Goal: Task Accomplishment & Management: Use online tool/utility

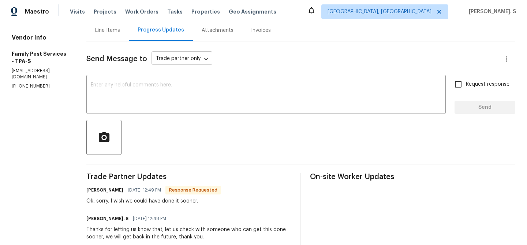
scroll to position [85, 0]
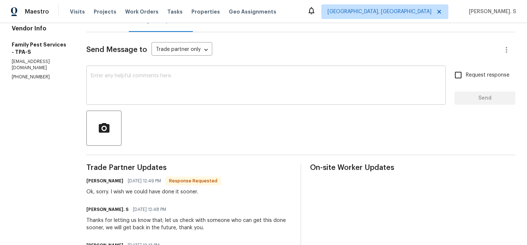
click at [141, 86] on textarea at bounding box center [266, 86] width 351 height 26
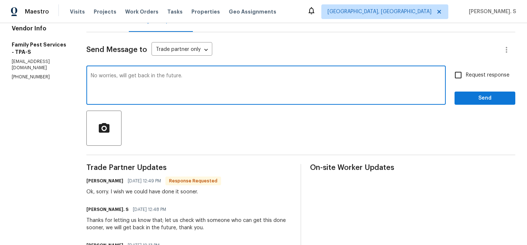
type textarea "No worries, will get back in the future."
click at [468, 73] on span "Request response" at bounding box center [488, 75] width 44 height 8
click at [466, 73] on input "Request response" at bounding box center [458, 74] width 15 height 15
checkbox input "true"
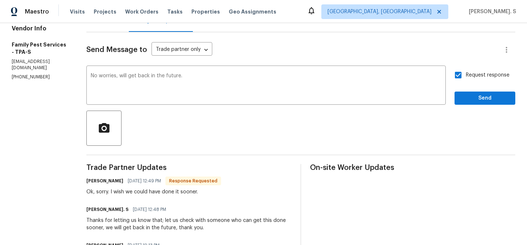
click at [467, 85] on div "Request response Send" at bounding box center [485, 85] width 61 height 37
click at [492, 98] on span "Send" at bounding box center [485, 98] width 49 height 9
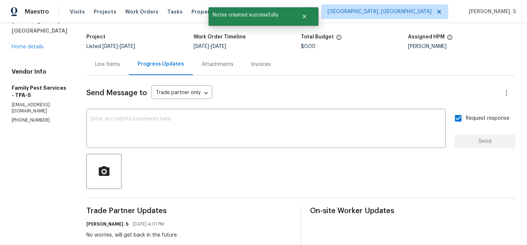
scroll to position [0, 0]
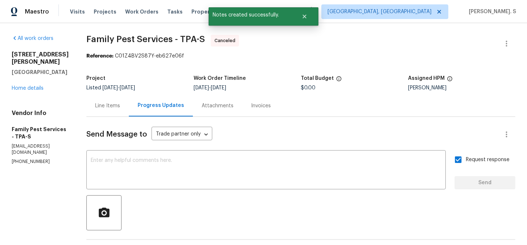
click at [34, 85] on div "All work orders 5198 Moeller Ave Sarasota, FL 34233 Home details Vendor Info Fa…" at bounding box center [40, 100] width 57 height 130
click at [34, 86] on link "Home details" at bounding box center [28, 88] width 32 height 5
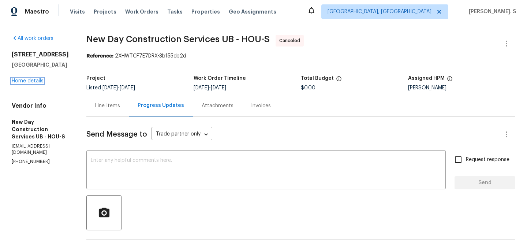
click at [33, 81] on link "Home details" at bounding box center [28, 80] width 32 height 5
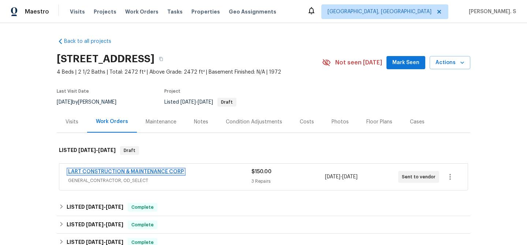
click at [175, 174] on link "LART CONSTRUCTION & MAINTENANCE CORP" at bounding box center [126, 171] width 116 height 5
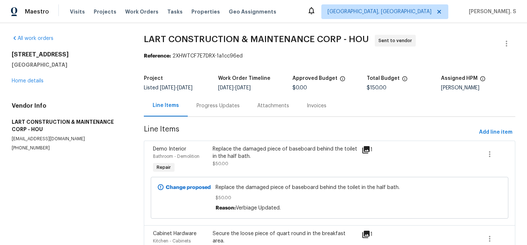
click at [234, 114] on div "Progress Updates" at bounding box center [218, 106] width 61 height 22
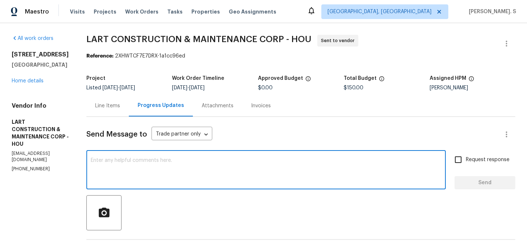
click at [195, 181] on textarea at bounding box center [266, 171] width 351 height 26
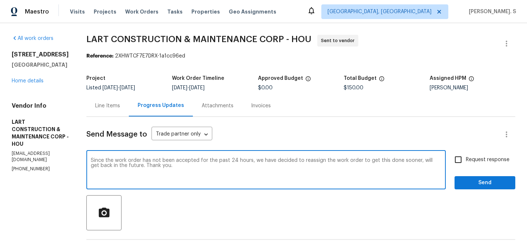
click at [195, 181] on textarea "Since the work order has not been accepted for the past 24 hours, we have decid…" at bounding box center [266, 171] width 351 height 26
type textarea "Since the work order has not been accepted for the past 24 hours, we have decid…"
click at [505, 159] on span "Request response" at bounding box center [488, 160] width 44 height 8
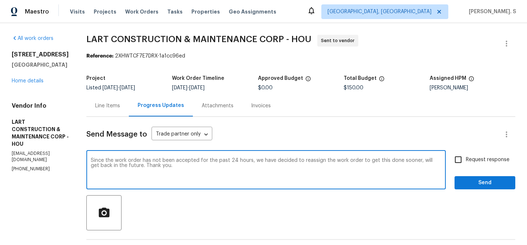
click at [466, 159] on input "Request response" at bounding box center [458, 159] width 15 height 15
checkbox input "true"
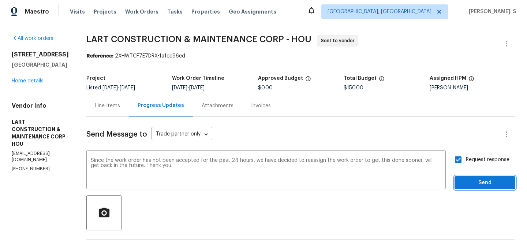
click at [489, 181] on span "Send" at bounding box center [485, 182] width 49 height 9
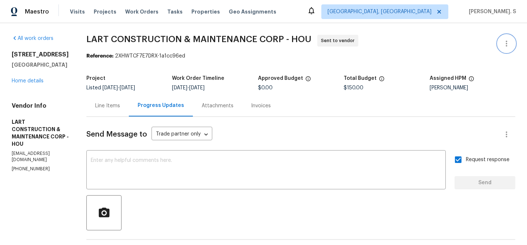
click at [511, 43] on icon "button" at bounding box center [506, 43] width 9 height 9
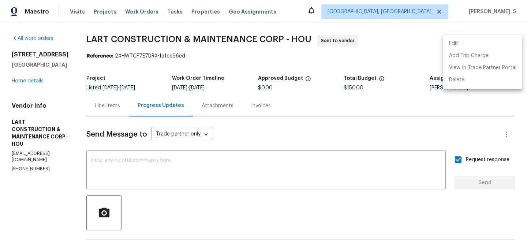
click at [495, 43] on li "Edit" at bounding box center [482, 44] width 79 height 12
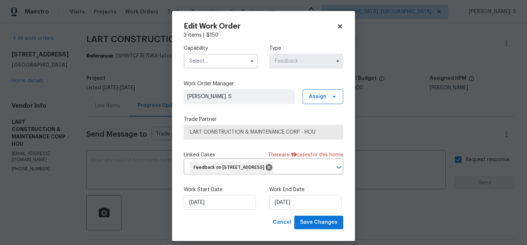
click at [238, 59] on input "text" at bounding box center [221, 61] width 74 height 15
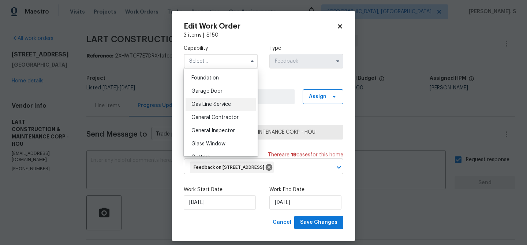
scroll to position [317, 0]
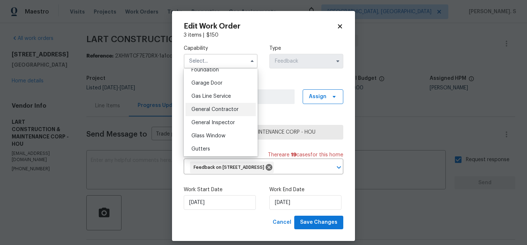
click at [229, 112] on span "General Contractor" at bounding box center [215, 109] width 47 height 5
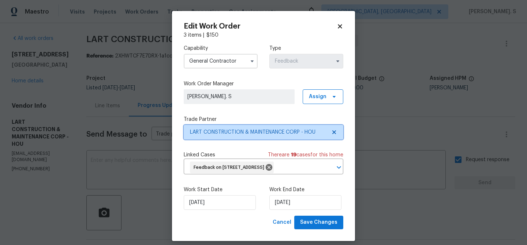
click at [336, 133] on icon at bounding box center [334, 132] width 4 height 4
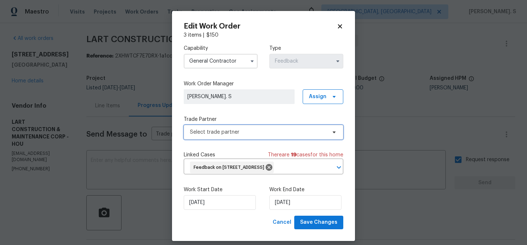
click at [336, 133] on icon at bounding box center [334, 132] width 6 height 6
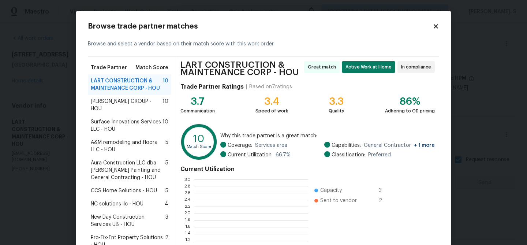
scroll to position [103, 114]
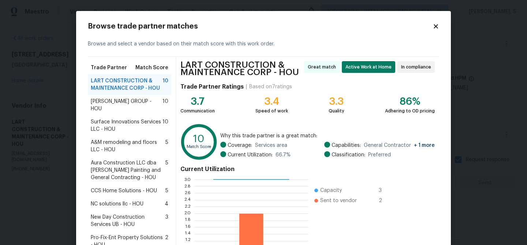
click at [112, 118] on span "Surface Innovations Services LLC - HOU" at bounding box center [127, 125] width 72 height 15
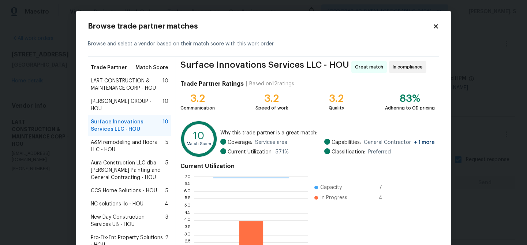
scroll to position [16, 0]
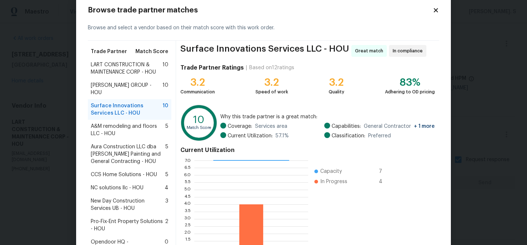
click at [112, 123] on span "A&M remodeling and floors LLC - HOU" at bounding box center [128, 130] width 75 height 15
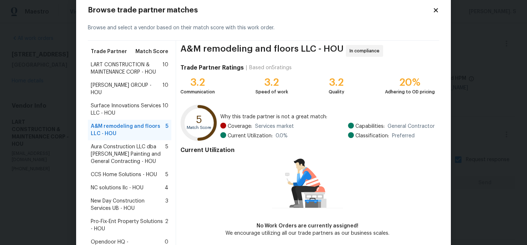
click at [112, 127] on span "A&M remodeling and floors LLC - HOU" at bounding box center [128, 130] width 75 height 15
click at [120, 155] on span "Aura Construction LLC dba Logan's Painting and General Contracting - HOU" at bounding box center [128, 154] width 75 height 22
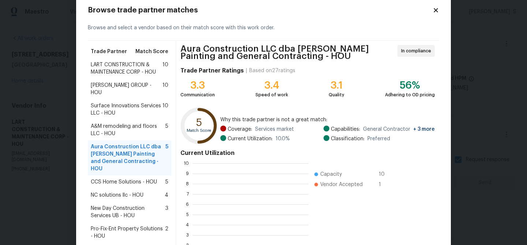
scroll to position [103, 116]
click at [119, 178] on span "CCS Home Solutions - HOU" at bounding box center [124, 181] width 66 height 7
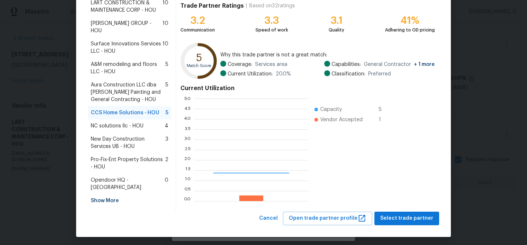
scroll to position [103, 114]
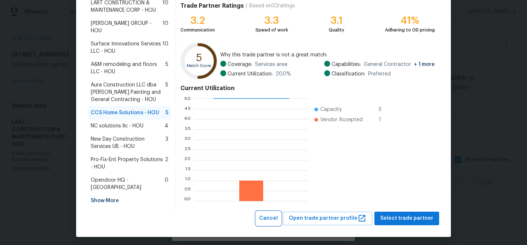
click at [270, 212] on button "Cancel" at bounding box center [268, 219] width 25 height 14
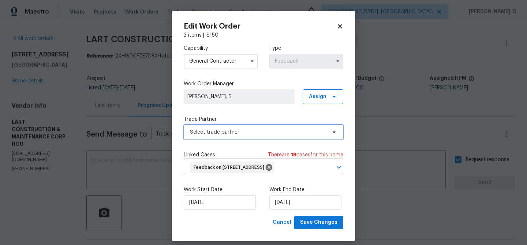
scroll to position [0, 0]
click at [229, 55] on input "General Contractor" at bounding box center [221, 61] width 74 height 15
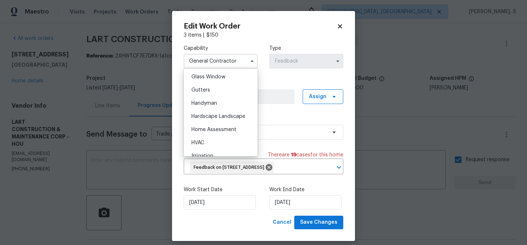
scroll to position [377, 0]
click at [220, 101] on div "Handyman" at bounding box center [221, 102] width 70 height 13
type input "Handyman"
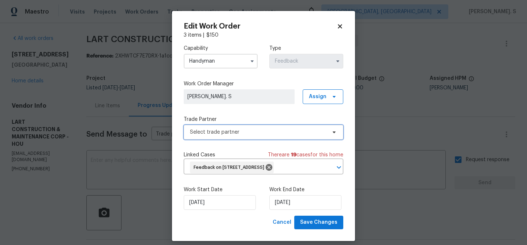
click at [239, 130] on span "Select trade partner" at bounding box center [258, 132] width 137 height 7
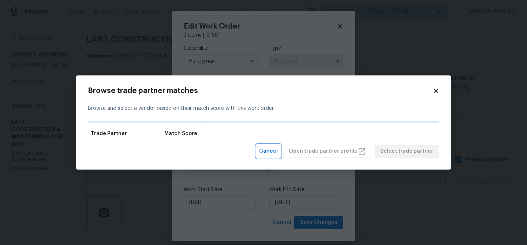
click at [277, 149] on span "Cancel" at bounding box center [268, 151] width 19 height 9
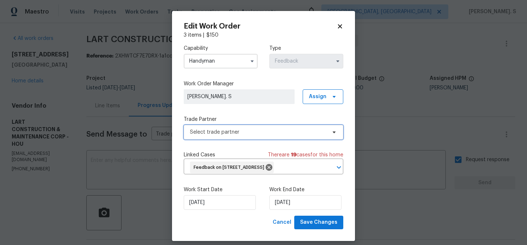
click at [248, 138] on span "Select trade partner" at bounding box center [264, 132] width 160 height 15
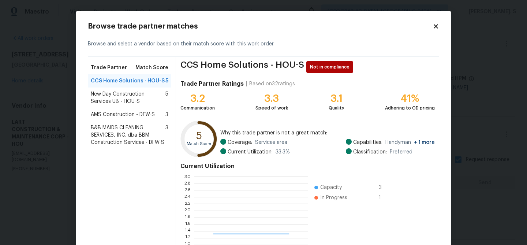
scroll to position [103, 114]
click at [158, 98] on span "New Day Construction Services UB - HOU-S" at bounding box center [128, 97] width 75 height 15
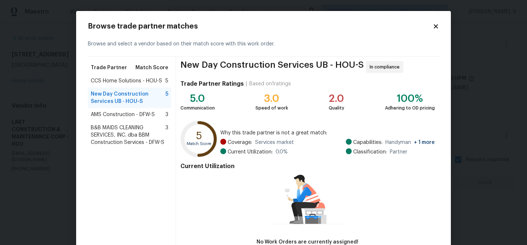
click at [154, 111] on span "AMS Construction - DFW-S" at bounding box center [123, 114] width 64 height 7
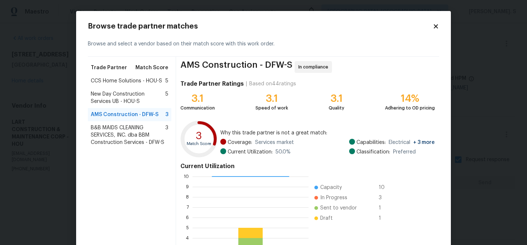
scroll to position [78, 0]
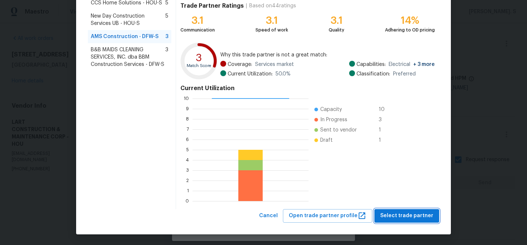
click at [430, 212] on span "Select trade partner" at bounding box center [406, 215] width 53 height 9
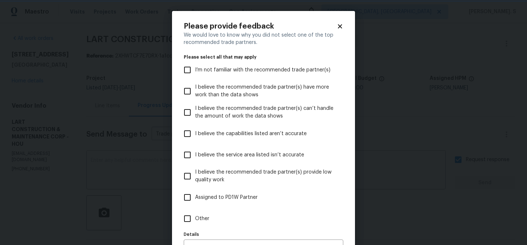
scroll to position [0, 0]
click at [205, 215] on span "Other" at bounding box center [202, 219] width 14 height 8
click at [195, 215] on input "Other" at bounding box center [187, 218] width 15 height 15
checkbox input "true"
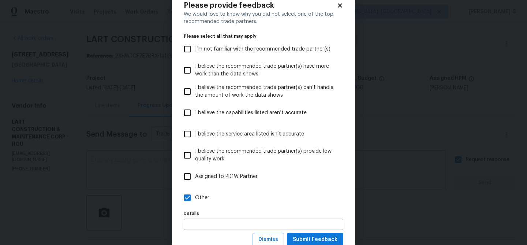
scroll to position [45, 0]
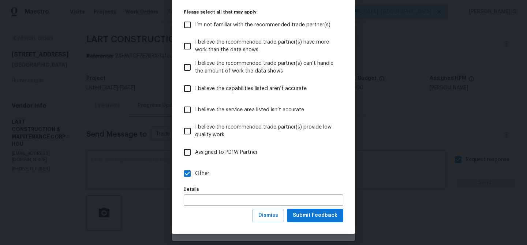
click at [326, 223] on div "Please provide feedback We would love to know why you did not select one of the…" at bounding box center [263, 100] width 183 height 268
click at [317, 220] on button "Submit Feedback" at bounding box center [315, 216] width 56 height 14
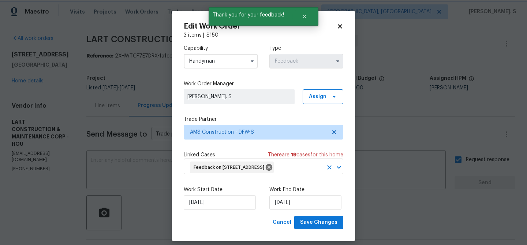
scroll to position [0, 0]
click at [211, 209] on input "9/30/2025" at bounding box center [220, 202] width 72 height 15
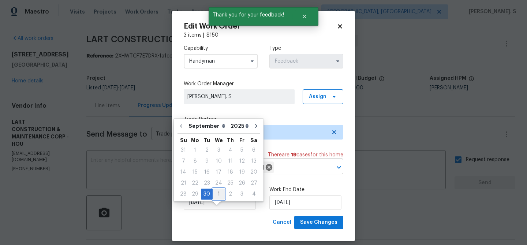
click at [217, 196] on div "1" at bounding box center [219, 194] width 12 height 10
type input "[DATE]"
select select "9"
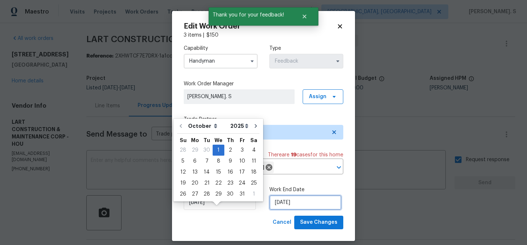
click at [306, 209] on input "10/2/2025" at bounding box center [305, 202] width 72 height 15
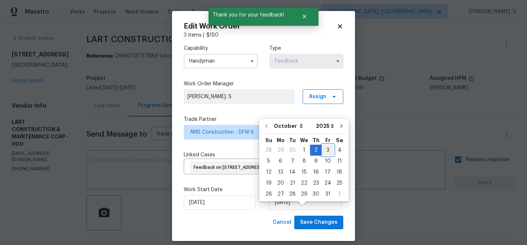
click at [322, 148] on div "3" at bounding box center [328, 150] width 12 height 10
type input "[DATE]"
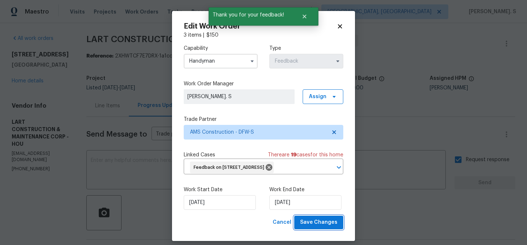
click at [324, 227] on span "Save Changes" at bounding box center [318, 222] width 37 height 9
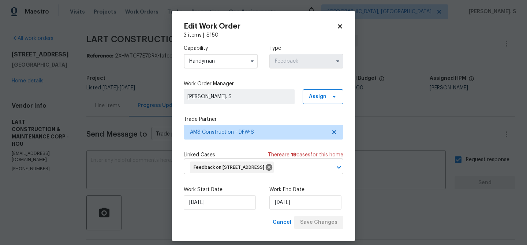
click at [19, 82] on body "Maestro Visits Projects Work Orders Tasks Properties Geo Assignments Albuquerqu…" at bounding box center [263, 122] width 527 height 245
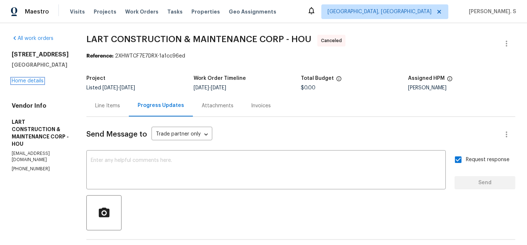
click at [19, 82] on link "Home details" at bounding box center [28, 80] width 32 height 5
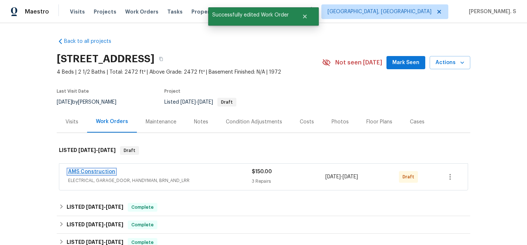
click at [91, 171] on link "AMS Construction" at bounding box center [91, 171] width 47 height 5
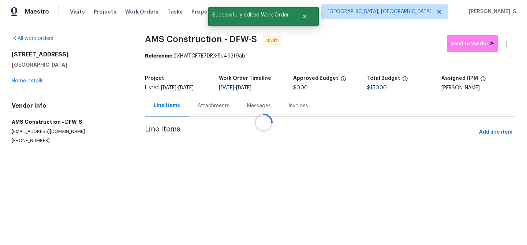
click at [223, 153] on div at bounding box center [263, 122] width 527 height 245
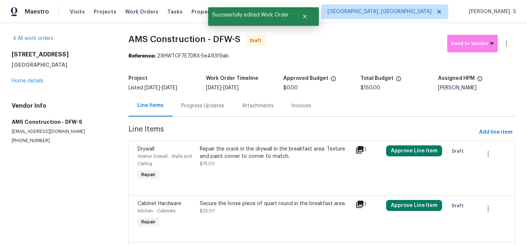
click at [223, 153] on div "Repair the crack in the drywall in the breakfast area. Texture and paint corner…" at bounding box center [275, 152] width 151 height 15
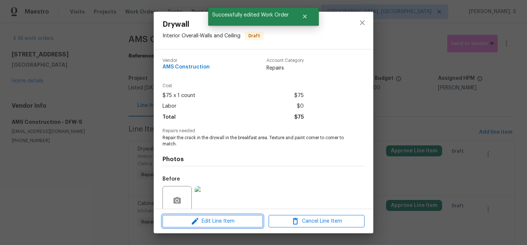
click at [218, 221] on span "Edit Line Item" at bounding box center [213, 221] width 96 height 9
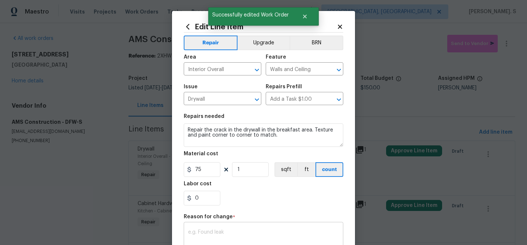
click at [198, 234] on textarea at bounding box center [263, 237] width 151 height 15
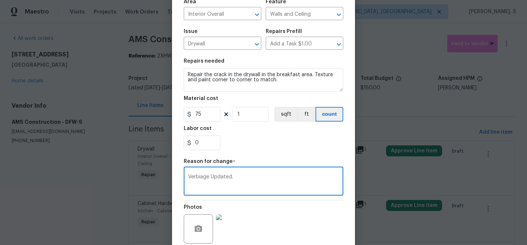
scroll to position [116, 0]
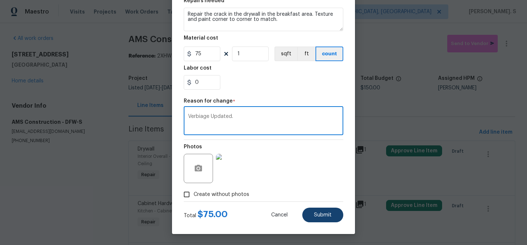
type textarea "Verbiage Updated."
click at [321, 210] on button "Submit" at bounding box center [322, 215] width 41 height 15
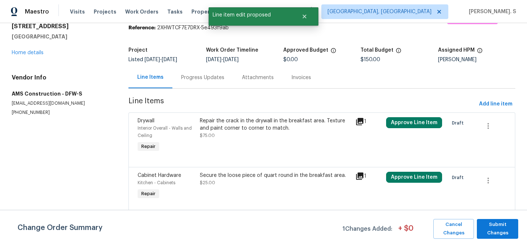
scroll to position [66, 0]
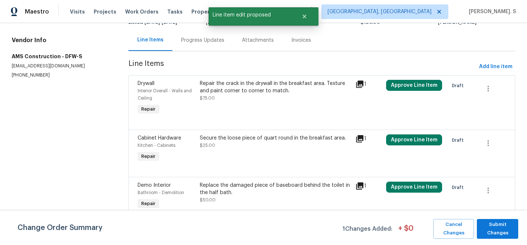
click at [239, 157] on div "Secure the loose piece of quart round in the breakfast area. $25.00" at bounding box center [275, 149] width 155 height 34
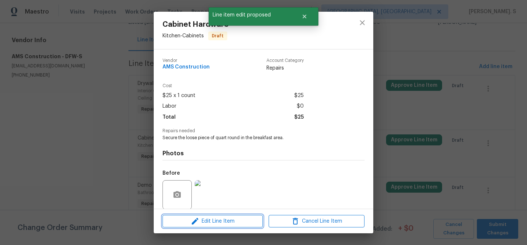
click at [234, 219] on span "Edit Line Item" at bounding box center [213, 221] width 96 height 9
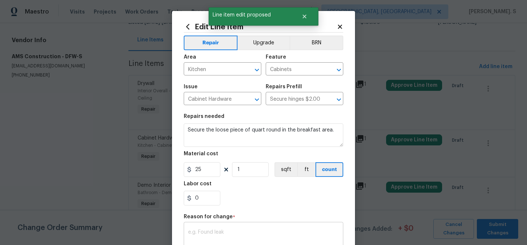
click at [218, 231] on textarea at bounding box center [263, 237] width 151 height 15
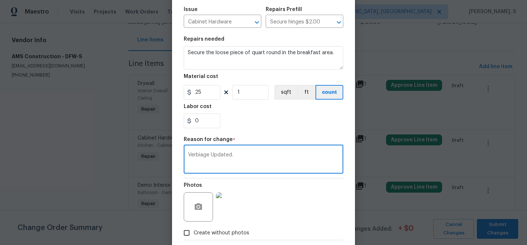
scroll to position [116, 0]
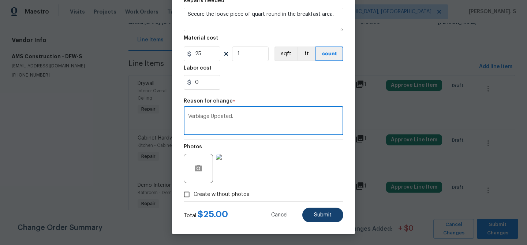
type textarea "Verbiage Updated."
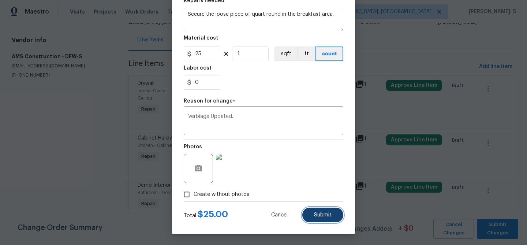
click at [316, 220] on button "Submit" at bounding box center [322, 215] width 41 height 15
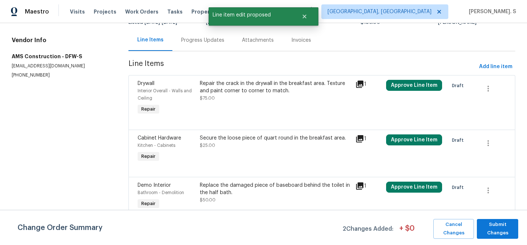
scroll to position [0, 0]
click at [312, 189] on div "Replace the damaged piece of baseboard behind the toilet in the half bath." at bounding box center [275, 189] width 151 height 15
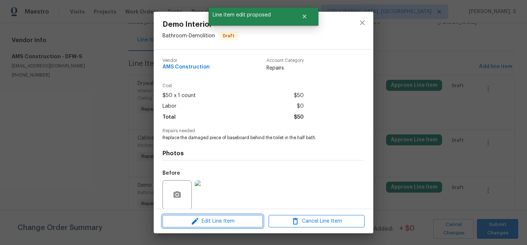
click at [236, 215] on button "Edit Line Item" at bounding box center [213, 221] width 100 height 13
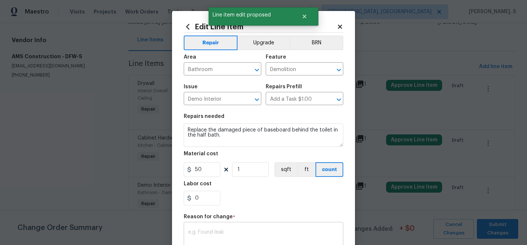
click at [226, 233] on textarea at bounding box center [263, 237] width 151 height 15
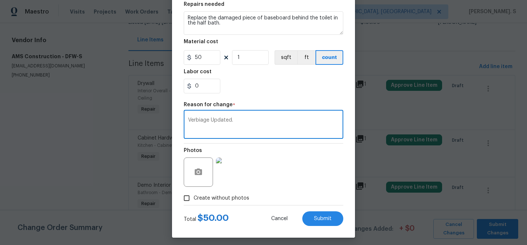
scroll to position [116, 0]
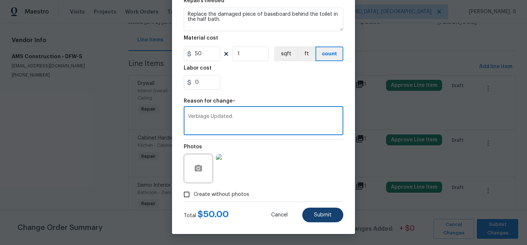
type textarea "Verbiage Updated."
click at [336, 219] on button "Submit" at bounding box center [322, 215] width 41 height 15
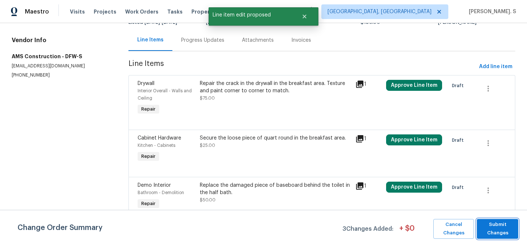
click at [500, 230] on span "Submit Changes" at bounding box center [498, 228] width 34 height 17
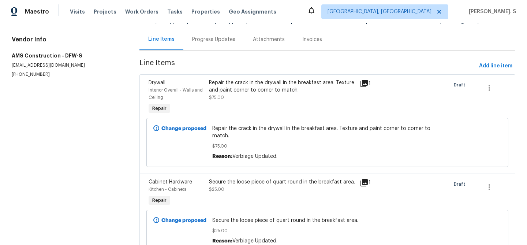
click at [208, 45] on div "Progress Updates" at bounding box center [213, 40] width 61 height 22
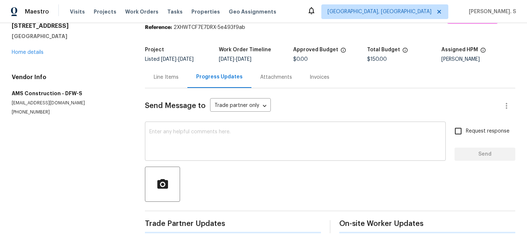
click at [206, 125] on div "x ​" at bounding box center [295, 141] width 301 height 37
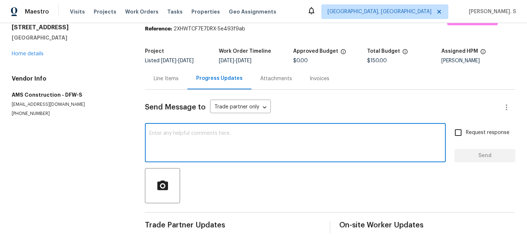
paste textarea "Hi this is Glory with Opendoor. I’m confirming you received the WO for the prop…"
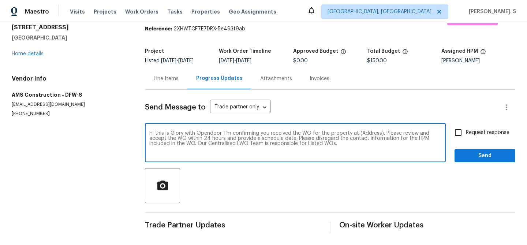
click at [368, 132] on textarea "Hi this is Glory with Opendoor. I’m confirming you received the WO for the prop…" at bounding box center [295, 144] width 292 height 26
paste textarea "515 Rosewood Dr, Shenandoah, TX 77381"
type textarea "Hi this is Glory with Opendoor. I’m confirming you received the WO for the prop…"
click at [488, 126] on label "Request response" at bounding box center [480, 132] width 59 height 15
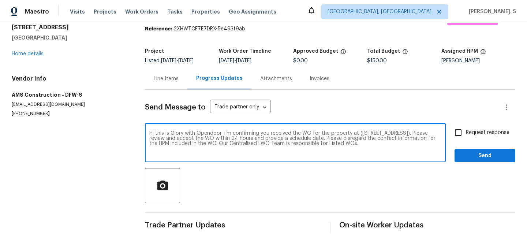
click at [466, 126] on input "Request response" at bounding box center [458, 132] width 15 height 15
checkbox input "true"
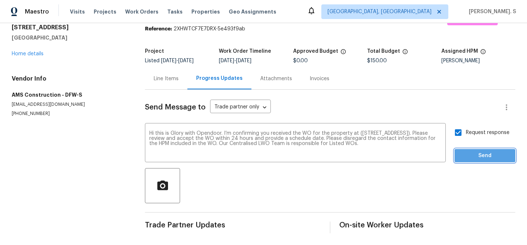
click at [477, 154] on span "Send" at bounding box center [485, 155] width 49 height 9
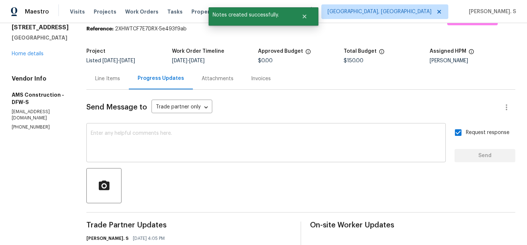
click at [251, 147] on textarea at bounding box center [266, 144] width 351 height 26
paste textarea "The Work Orders must include before-photos (both close-up and wide-angle) and a…"
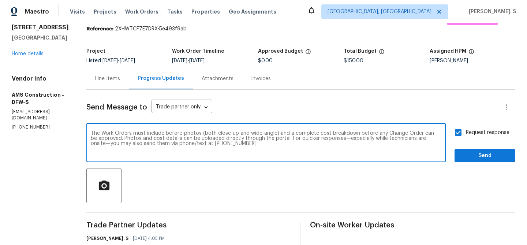
type textarea "The Work Orders must include before-photos (both close-up and wide-angle) and a…"
click at [499, 159] on span "Send" at bounding box center [485, 155] width 49 height 9
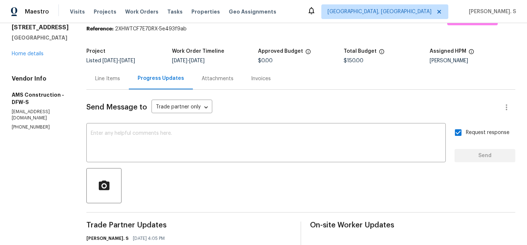
scroll to position [0, 0]
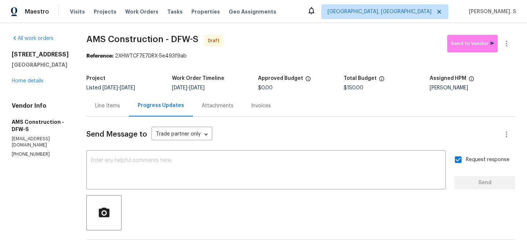
click at [161, 37] on span "AMS Construction - DFW-S" at bounding box center [142, 39] width 112 height 9
copy span "AMS Construction - DFW-S"
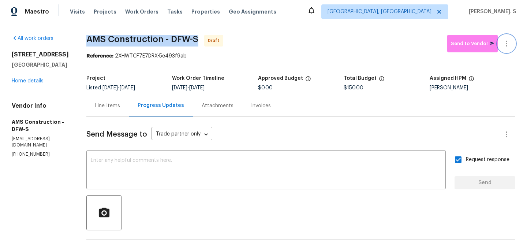
click at [512, 44] on button "button" at bounding box center [507, 44] width 18 height 18
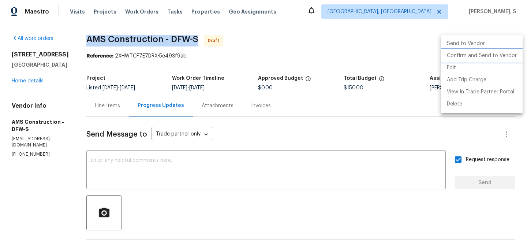
click at [509, 56] on li "Confirm and Send to Vendor" at bounding box center [482, 56] width 82 height 12
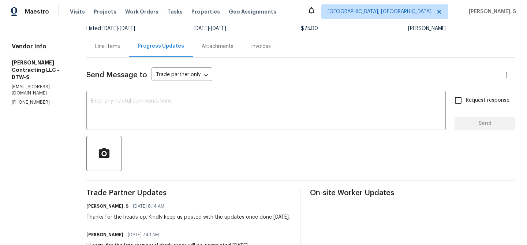
scroll to position [64, 0]
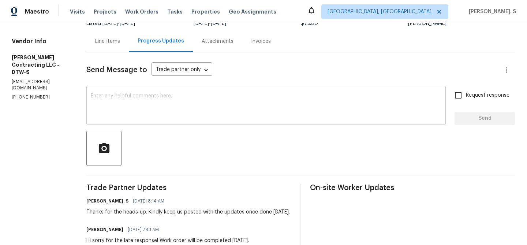
click at [183, 105] on textarea at bounding box center [266, 106] width 351 height 26
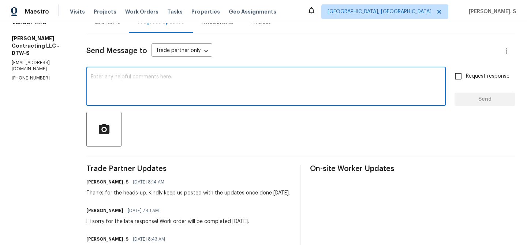
scroll to position [100, 0]
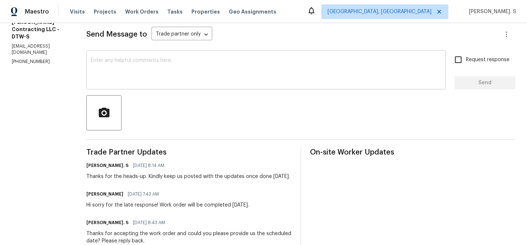
click at [179, 88] on div "x ​" at bounding box center [266, 70] width 360 height 37
paste textarea "May we have an update on the progress of the work order?"
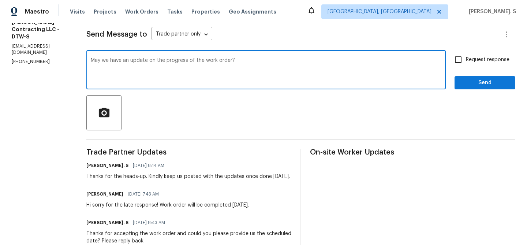
scroll to position [0, 0]
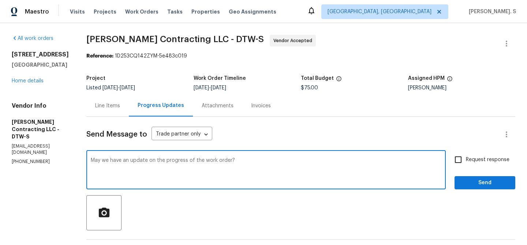
click at [316, 138] on div "Send Message to Trade partner only Trade partner only ​" at bounding box center [292, 135] width 412 height 18
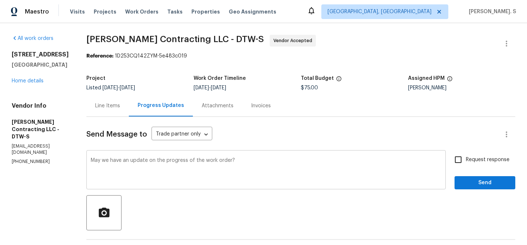
click at [268, 160] on textarea "May we have an update on the progress of the work order?" at bounding box center [266, 171] width 351 height 26
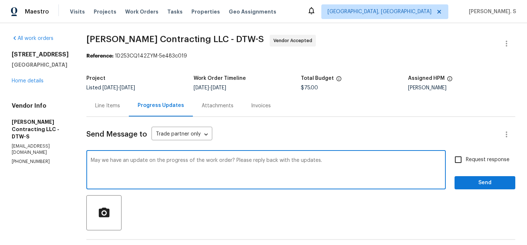
type textarea "May we have an update on the progress of the work order? Please reply back with…"
click at [479, 165] on label "Request response" at bounding box center [480, 159] width 59 height 15
click at [466, 165] on input "Request response" at bounding box center [458, 159] width 15 height 15
checkbox input "true"
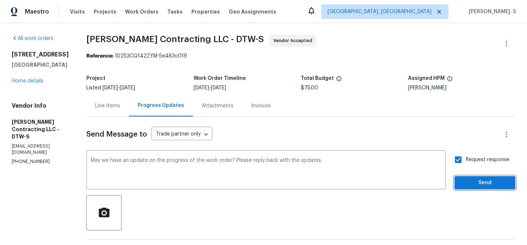
click at [473, 183] on span "Send" at bounding box center [485, 182] width 49 height 9
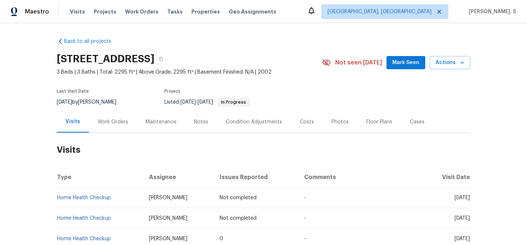
click at [114, 120] on div "Work Orders" at bounding box center [113, 121] width 30 height 7
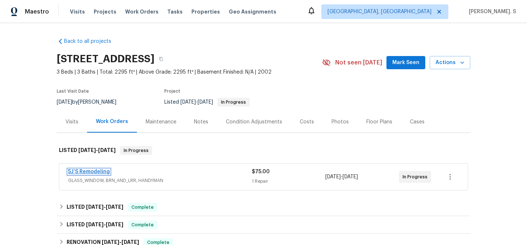
click at [81, 173] on link "5J’S Remodeling" at bounding box center [89, 171] width 42 height 5
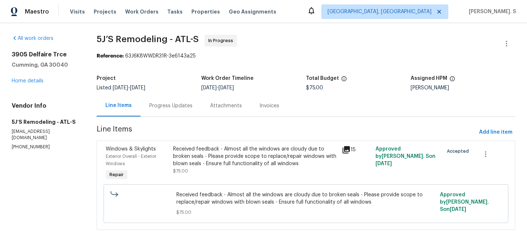
click at [211, 103] on div "Attachments" at bounding box center [226, 105] width 32 height 7
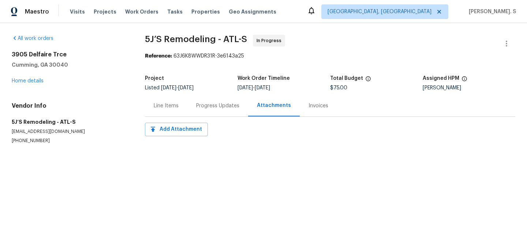
click at [211, 103] on div "Progress Updates" at bounding box center [217, 105] width 43 height 7
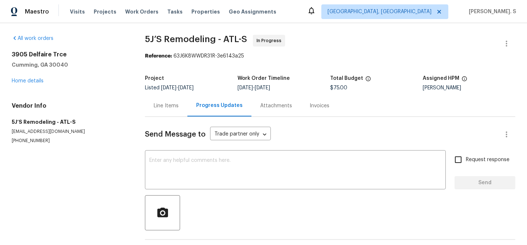
click at [260, 105] on div "Attachments" at bounding box center [276, 105] width 32 height 7
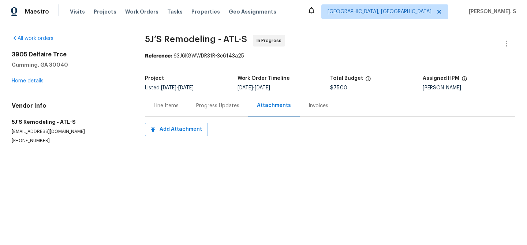
click at [211, 105] on div "Progress Updates" at bounding box center [217, 105] width 43 height 7
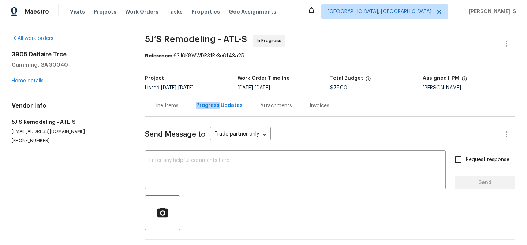
click at [211, 105] on div "Progress Updates" at bounding box center [219, 105] width 47 height 7
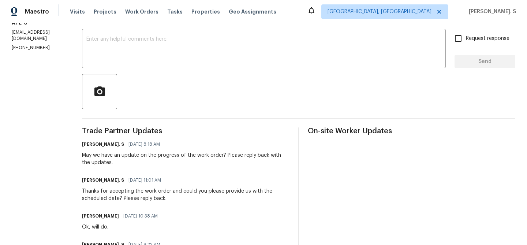
scroll to position [123, 0]
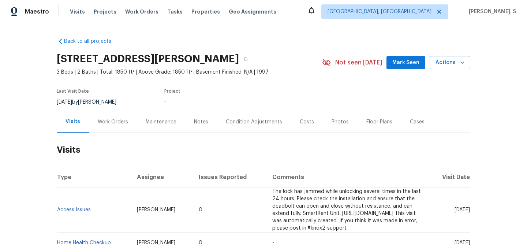
click at [97, 125] on div "Work Orders" at bounding box center [113, 122] width 48 height 22
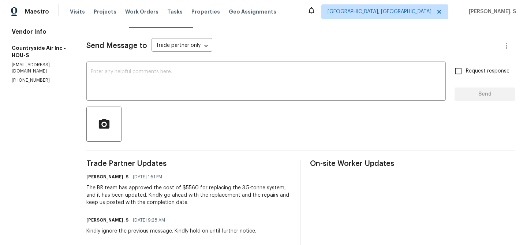
scroll to position [108, 0]
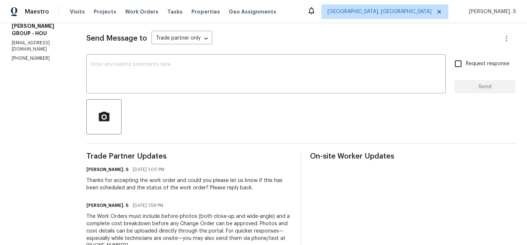
scroll to position [120, 0]
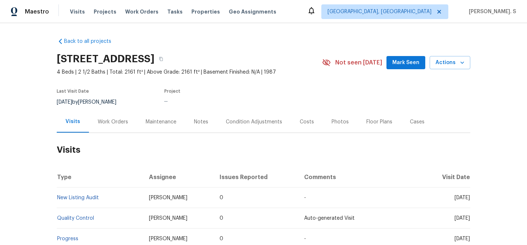
click at [118, 123] on div "Work Orders" at bounding box center [113, 121] width 30 height 7
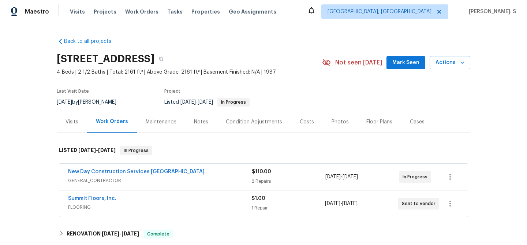
click at [163, 186] on div "New Day Construction Services UB GENERAL_CONTRACTOR $110.00 2 Repairs [DATE] - …" at bounding box center [263, 177] width 409 height 26
click at [131, 176] on div "New Day Construction Services [GEOGRAPHIC_DATA]" at bounding box center [160, 172] width 184 height 9
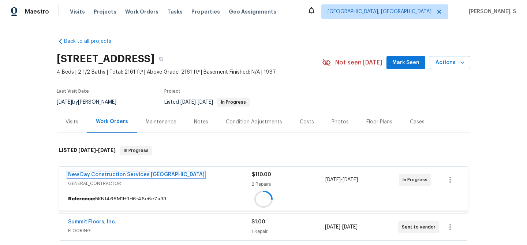
click at [131, 176] on link "New Day Construction Services [GEOGRAPHIC_DATA]" at bounding box center [136, 174] width 137 height 5
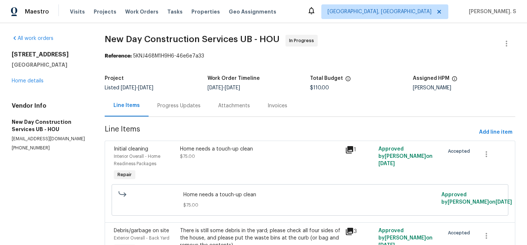
click at [172, 104] on div "Progress Updates" at bounding box center [178, 105] width 43 height 7
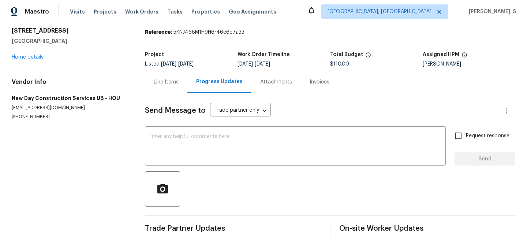
scroll to position [27, 0]
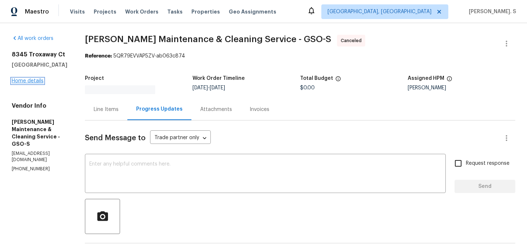
click at [26, 80] on link "Home details" at bounding box center [28, 80] width 32 height 5
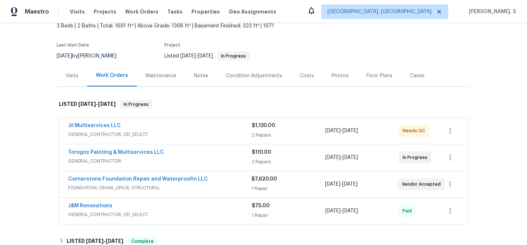
scroll to position [49, 0]
